Goal: Information Seeking & Learning: Learn about a topic

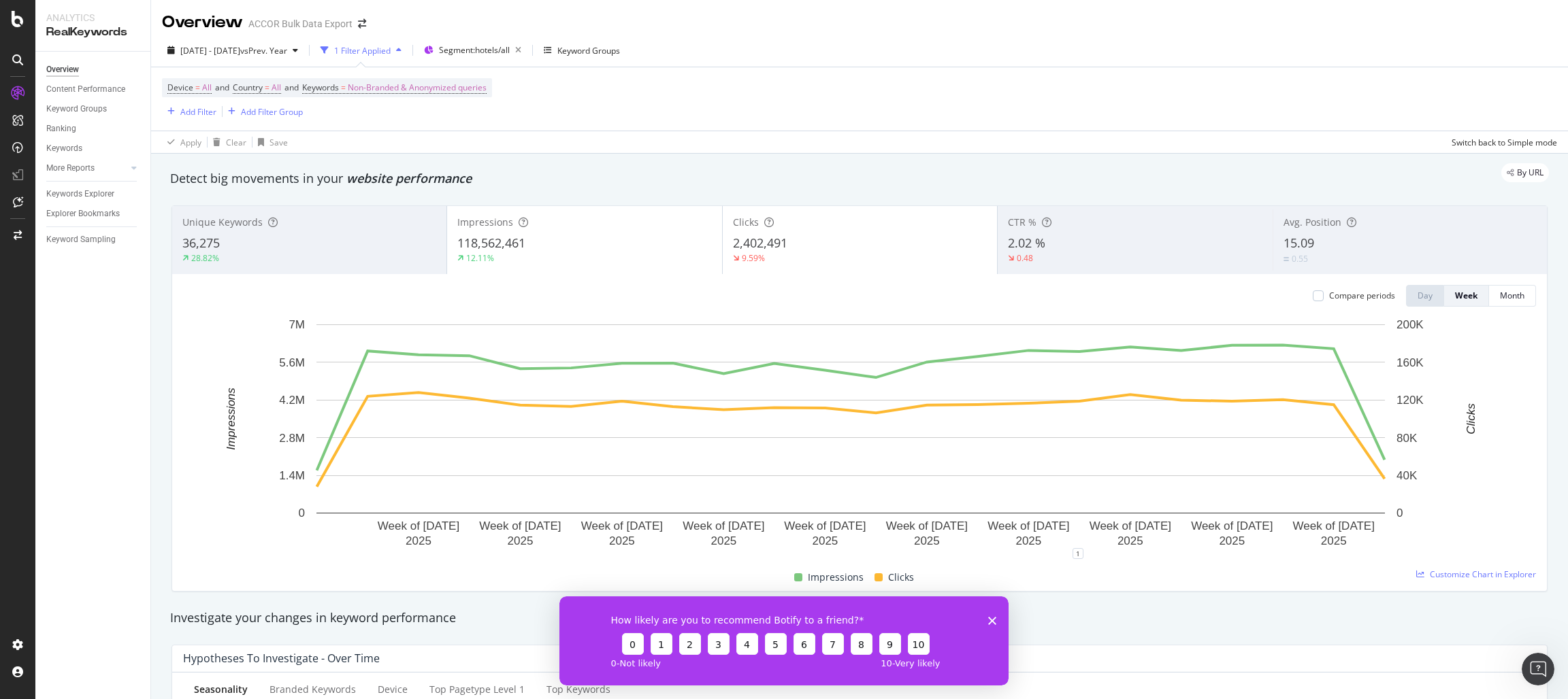
click at [998, 627] on div "How likely are you to recommend Botify to a friend? 0 1 2 3 4 5 6 7 8 9 10 0 - …" at bounding box center [783, 641] width 449 height 89
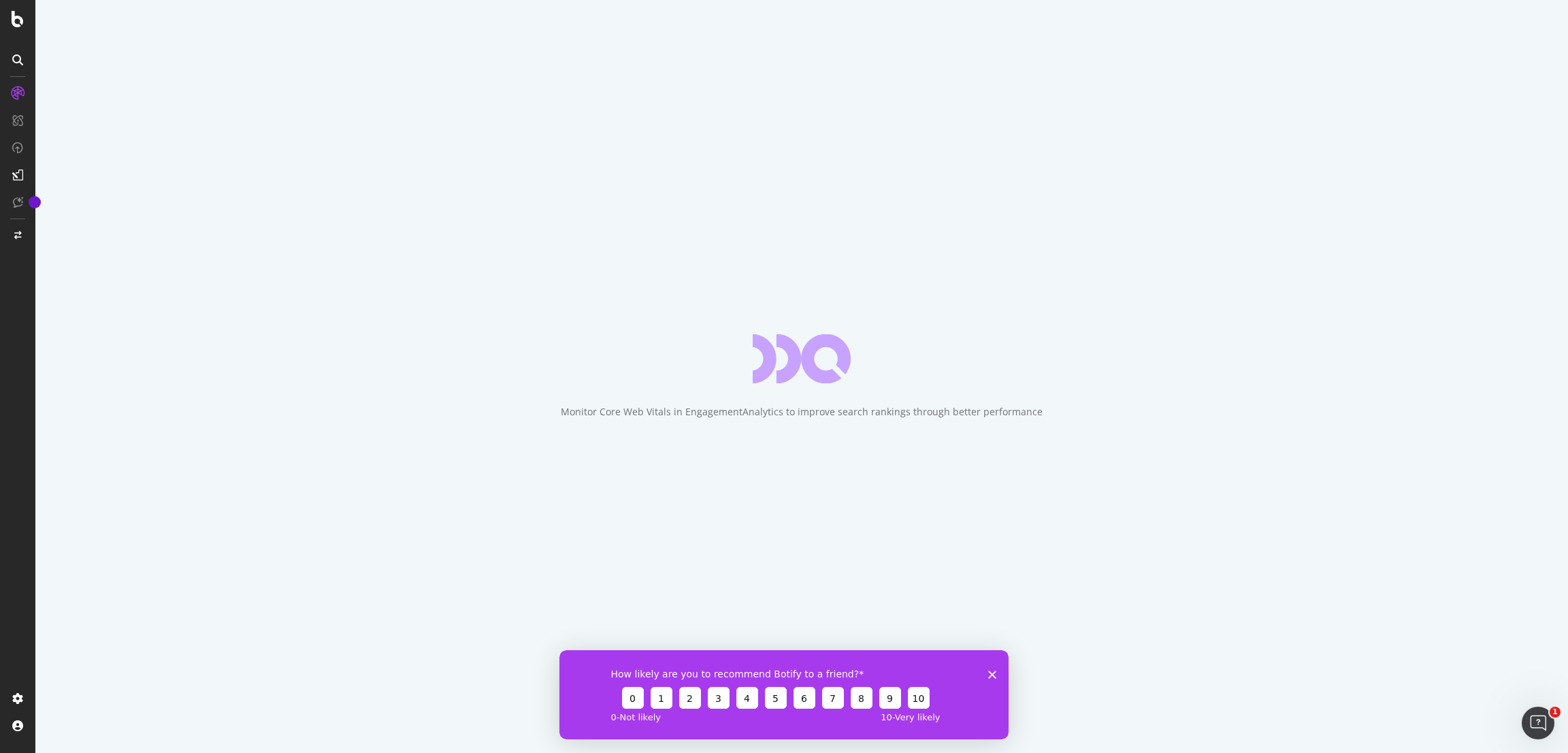
click at [991, 668] on div "How likely are you to recommend Botify to a friend? 0 1 2 3 4 5 6 7 8 9 10 0 - …" at bounding box center [783, 694] width 449 height 89
click at [993, 676] on icon "Close survey" at bounding box center [992, 673] width 8 height 8
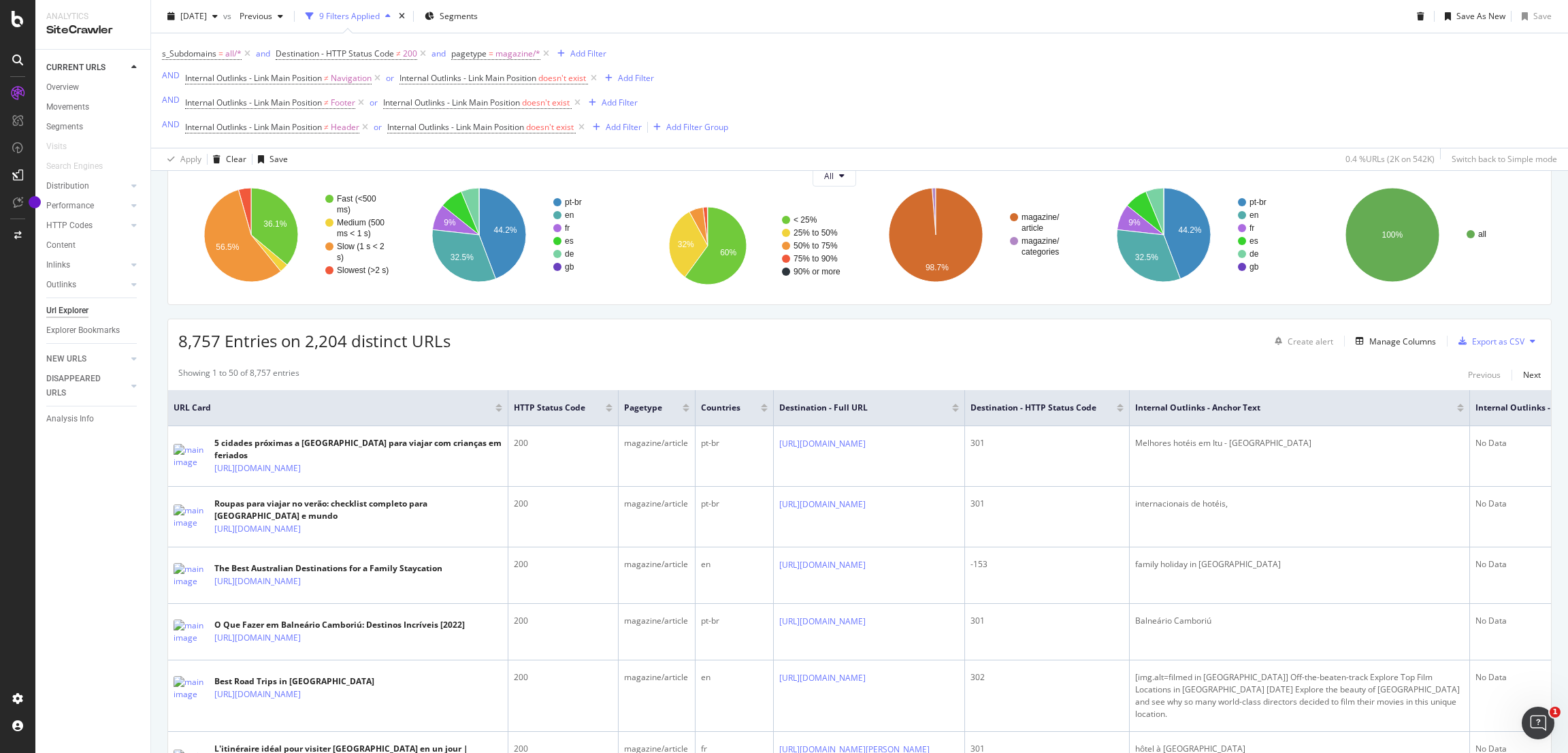
scroll to position [164, 0]
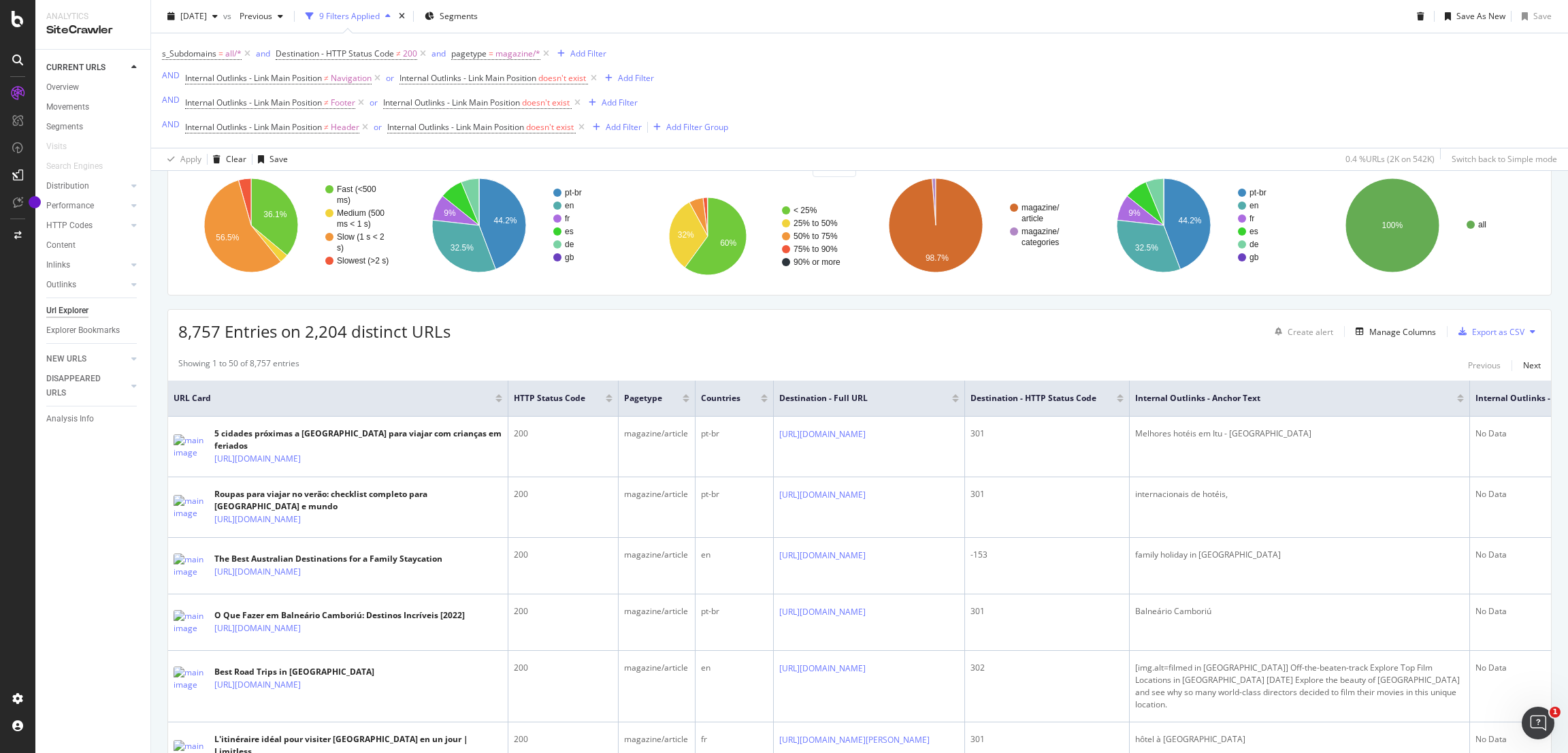
click at [1123, 400] on div at bounding box center [1120, 400] width 7 height 4
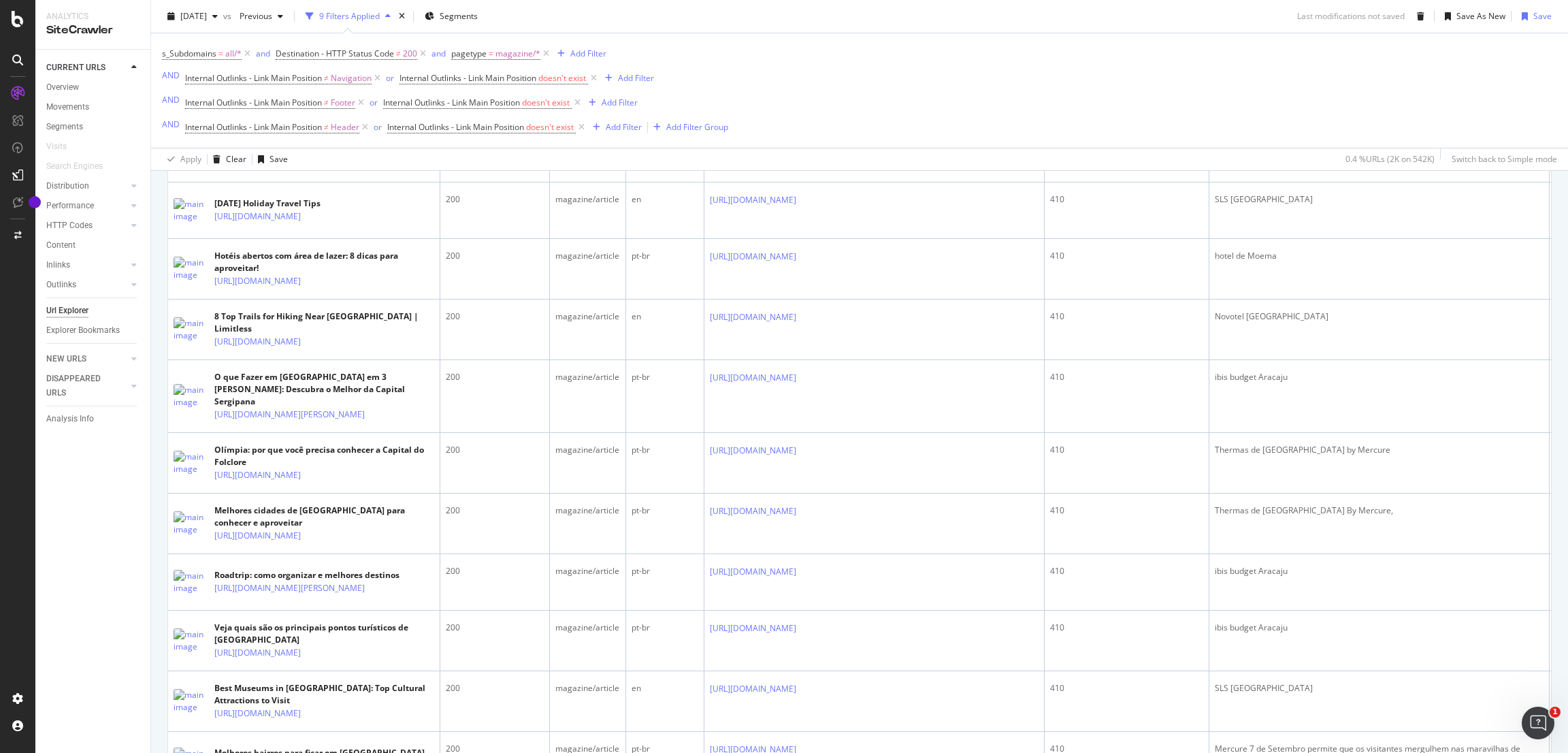
scroll to position [1677, 0]
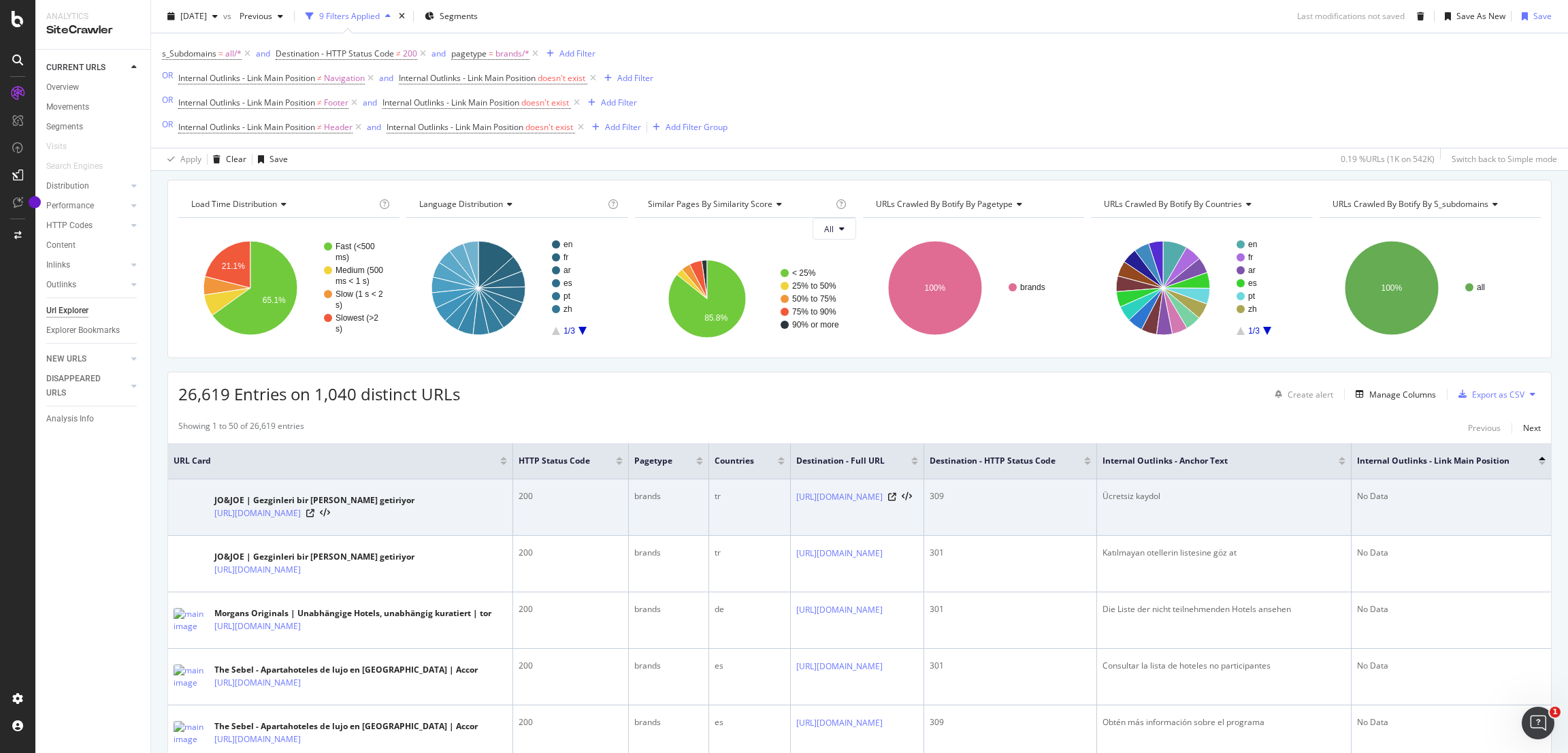
scroll to position [143, 0]
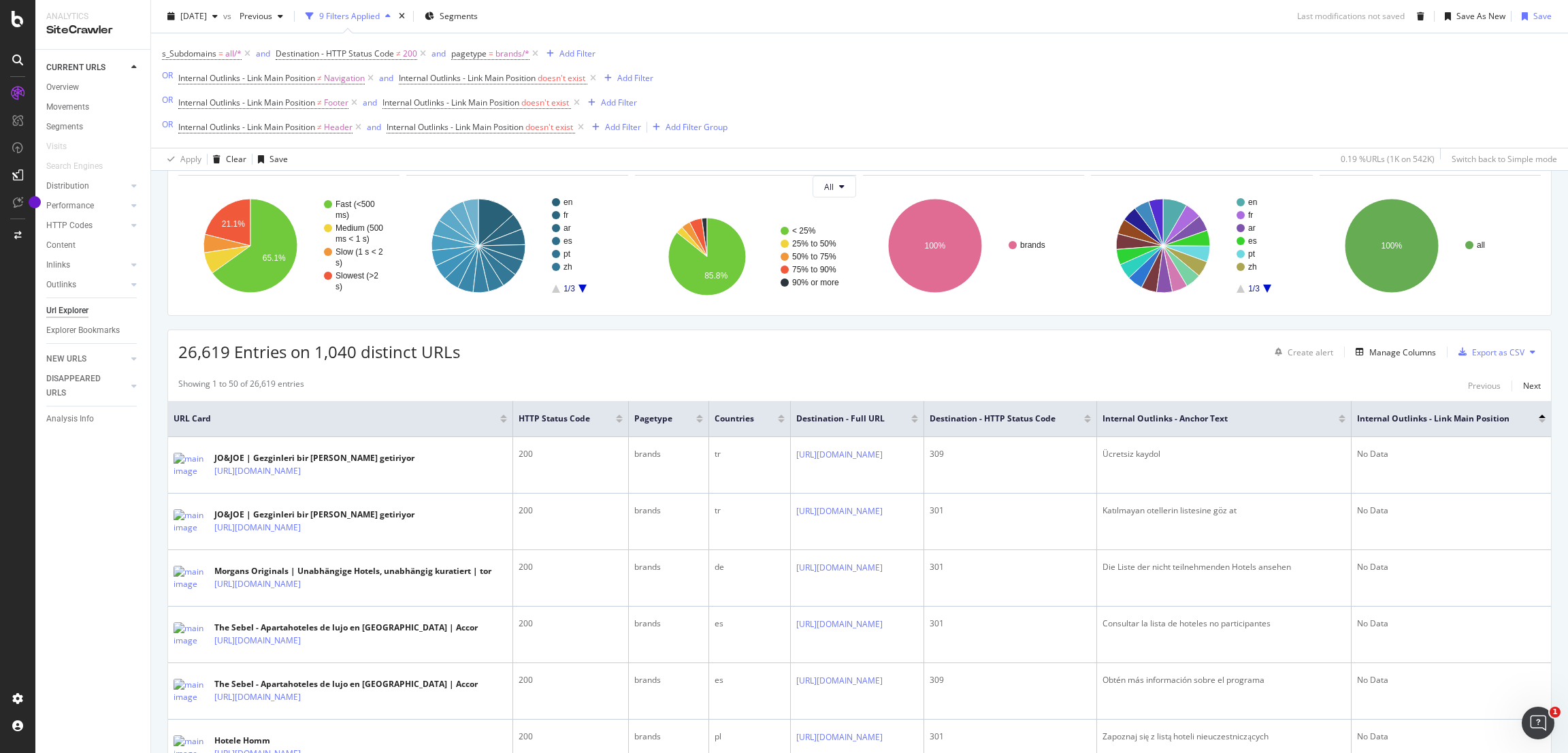
click at [1091, 422] on div at bounding box center [1087, 421] width 7 height 4
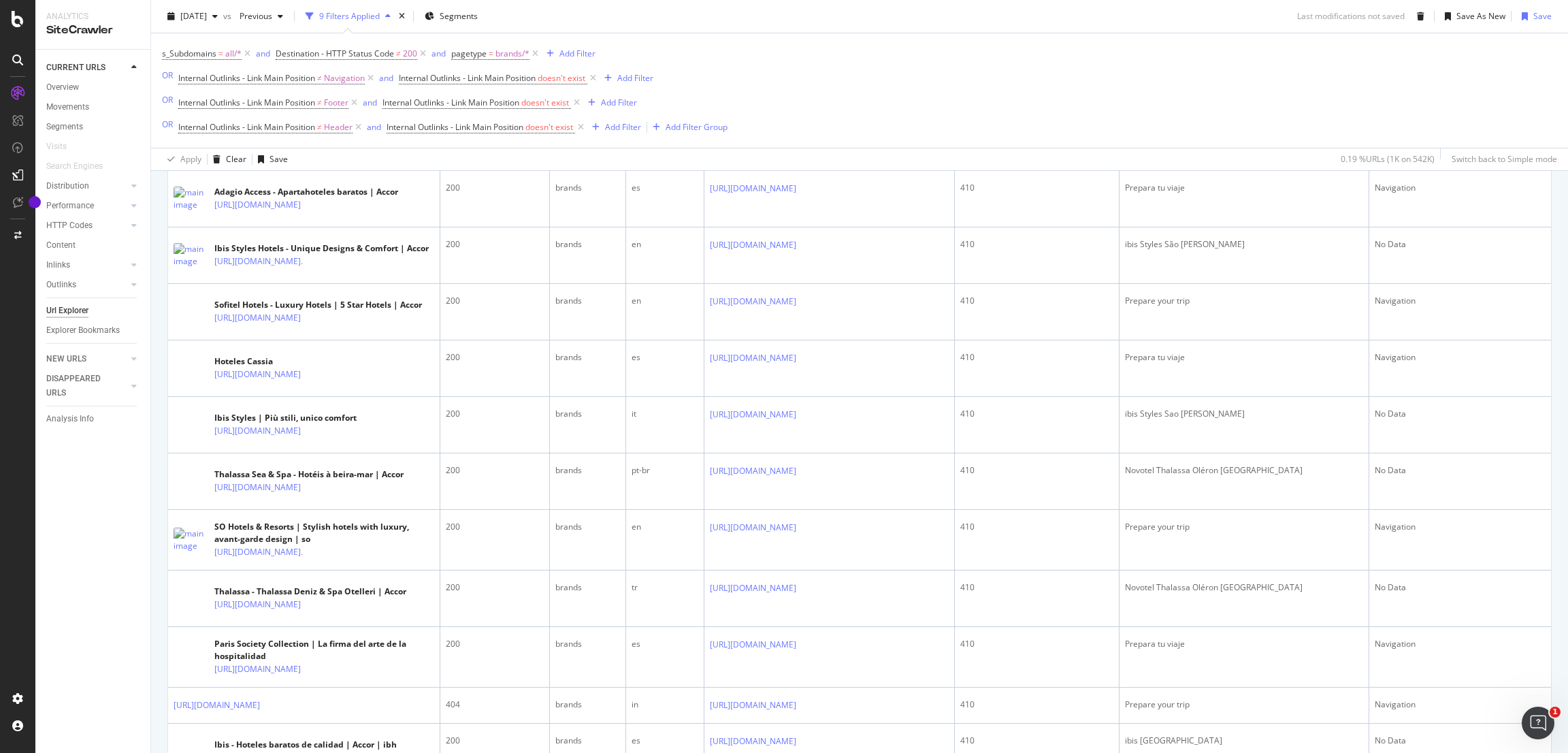
scroll to position [701, 0]
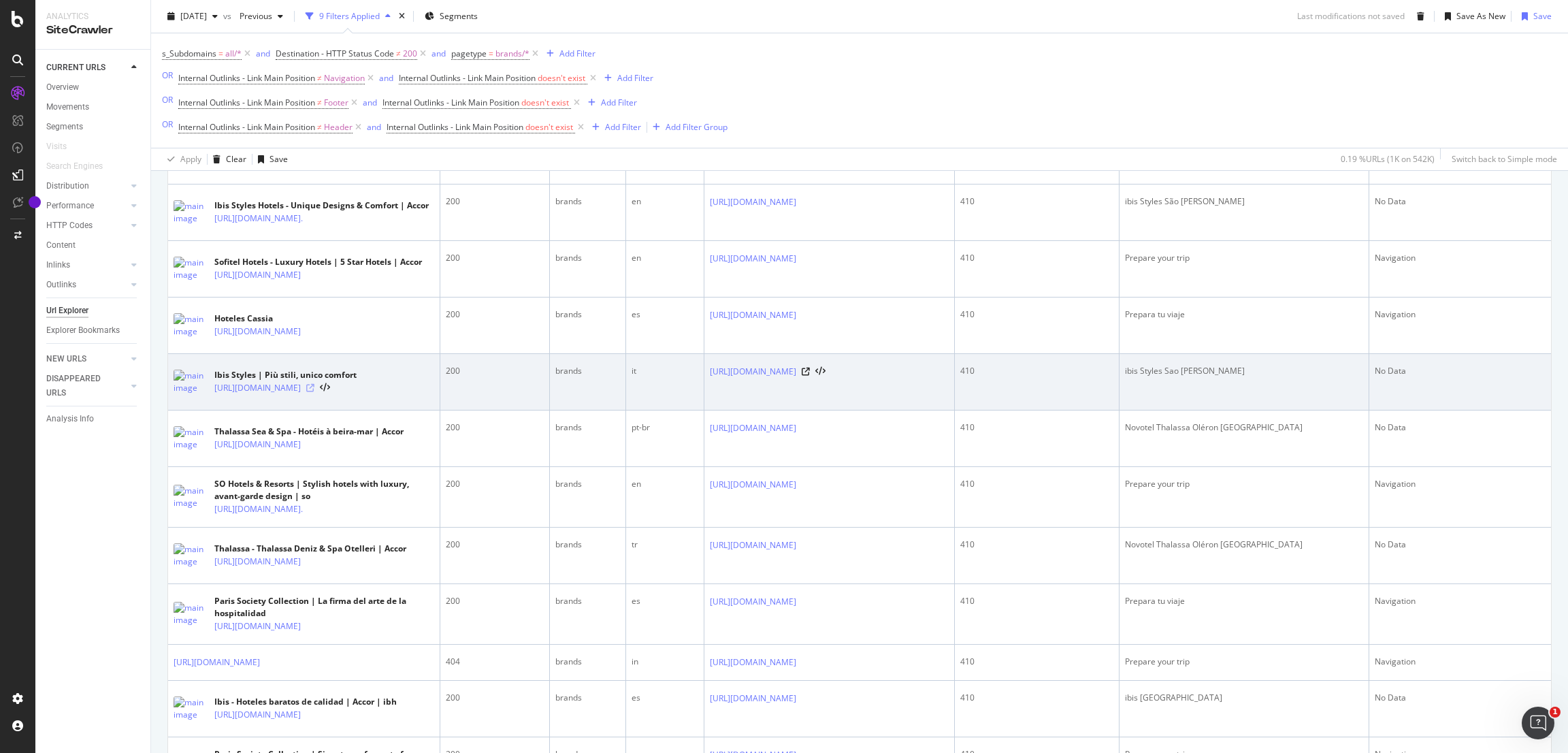
click at [315, 392] on icon at bounding box center [310, 388] width 8 height 8
drag, startPoint x: 1282, startPoint y: 415, endPoint x: 1120, endPoint y: 418, distance: 162.0
click at [1120, 410] on td "ibis Styles Sao Paulo Anhembi" at bounding box center [1245, 382] width 250 height 56
copy div "ibis Styles Sao Paulo Anhembi"
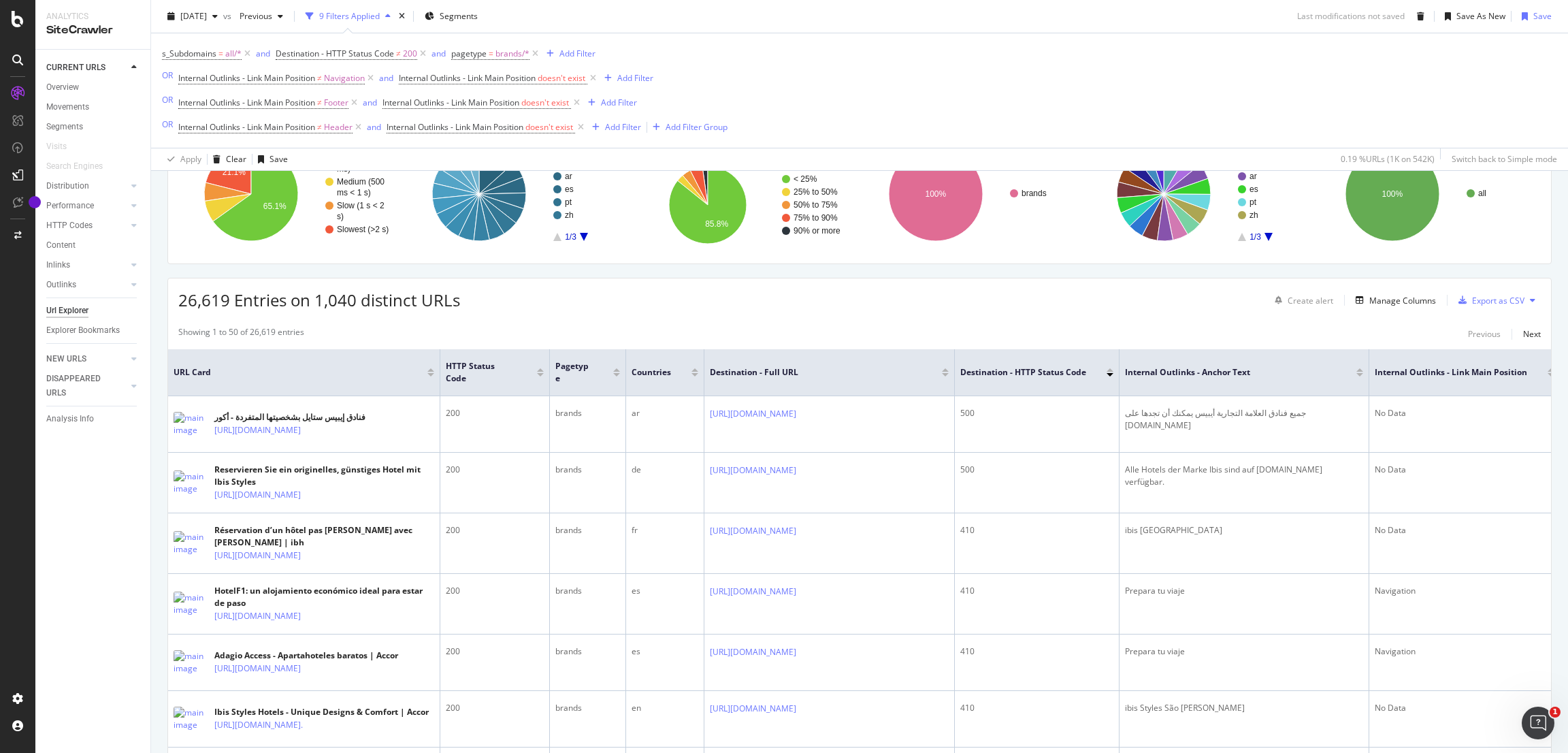
scroll to position [0, 0]
